Goal: Task Accomplishment & Management: Use online tool/utility

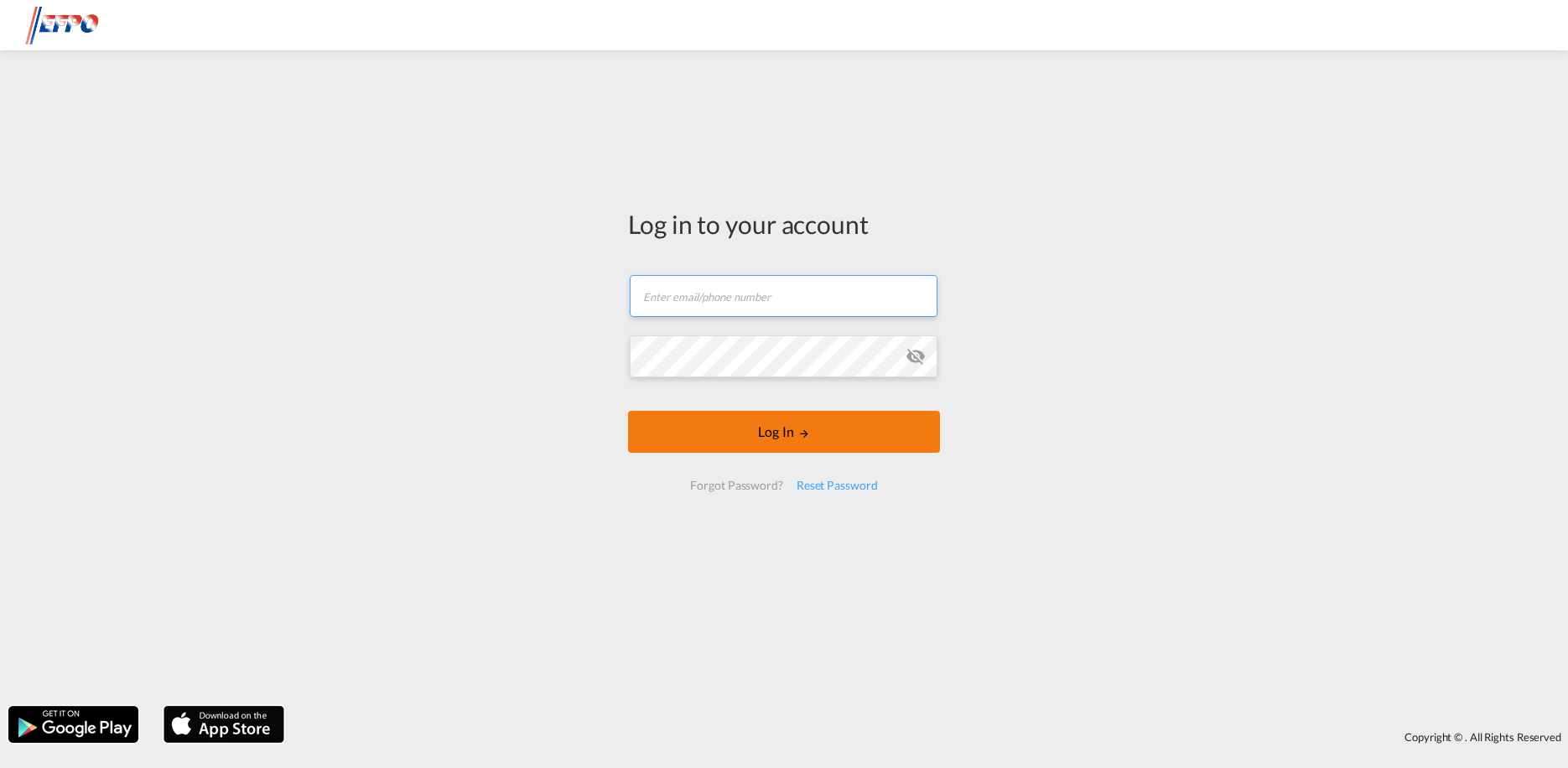
type input "[EMAIL_ADDRESS][DOMAIN_NAME]"
click at [757, 428] on button "Log In" at bounding box center [784, 432] width 312 height 42
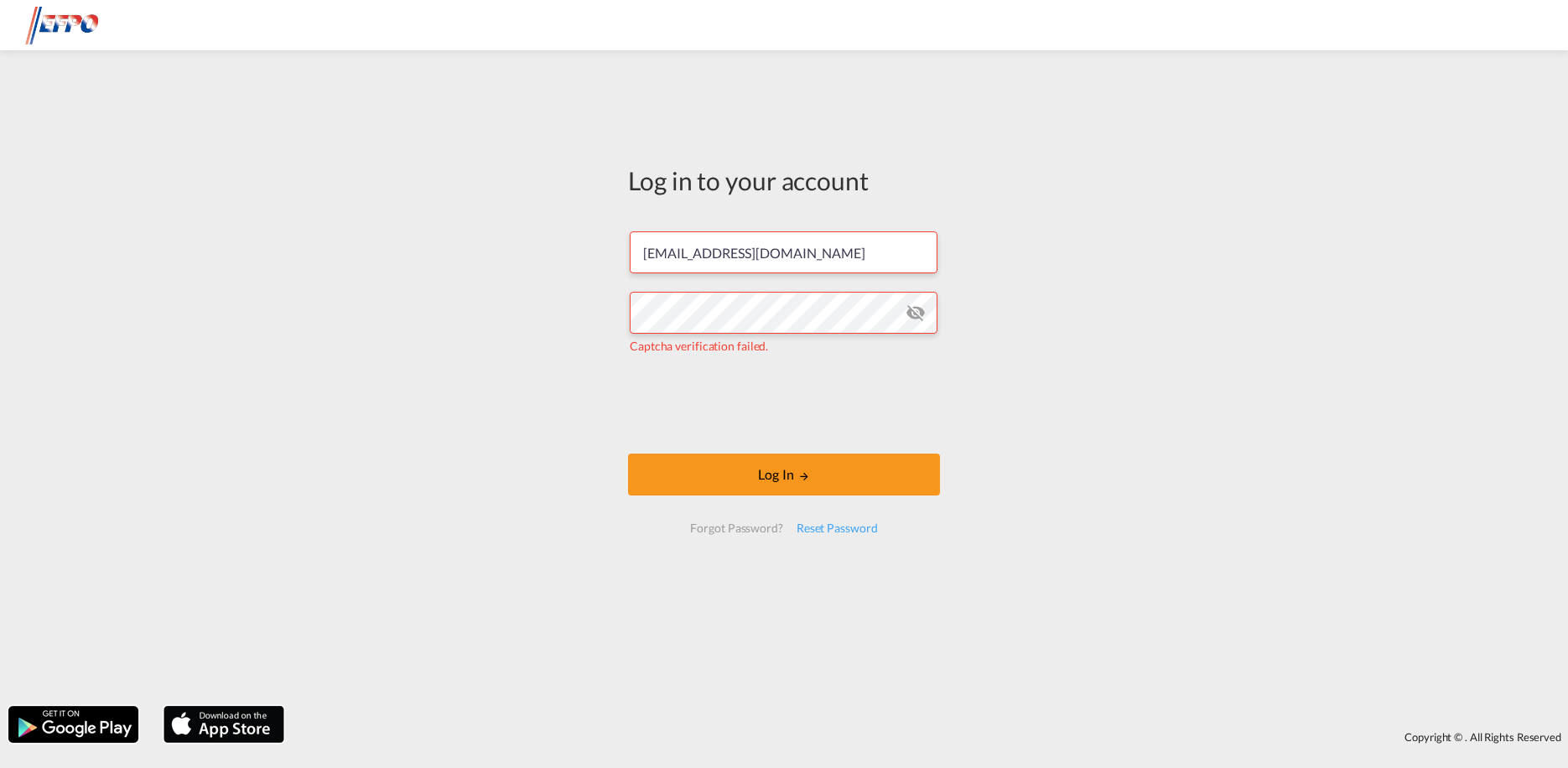
click at [911, 322] on md-icon "icon-eye-off" at bounding box center [915, 312] width 20 height 20
click at [783, 480] on button "Log In" at bounding box center [784, 474] width 312 height 42
